Goal: Information Seeking & Learning: Learn about a topic

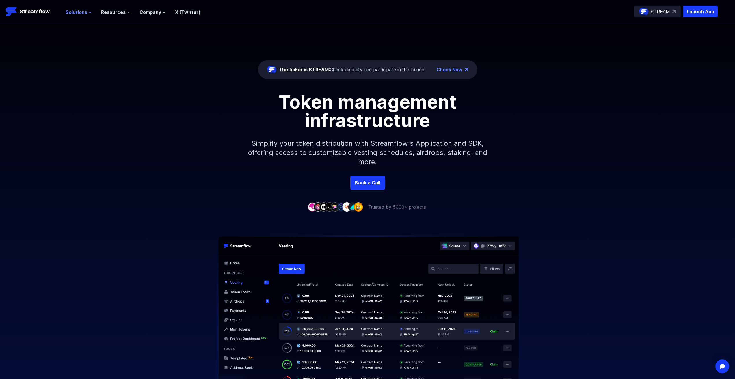
click at [84, 11] on span "Solutions" at bounding box center [77, 12] width 22 height 7
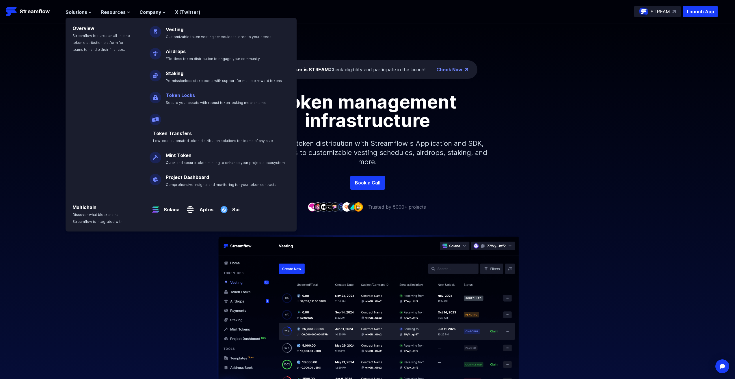
click at [240, 102] on span "Secure your assets with robust token locking mechanisms" at bounding box center [216, 103] width 100 height 4
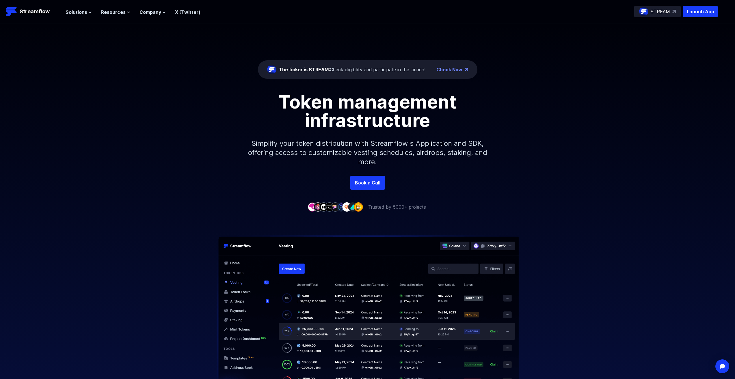
click at [458, 69] on link "Check Now" at bounding box center [449, 69] width 26 height 7
click at [20, 10] on p "Streamflow" at bounding box center [35, 12] width 30 height 8
click at [28, 10] on p "Streamflow" at bounding box center [35, 12] width 30 height 8
